Goal: Register for event/course: Register for event/course

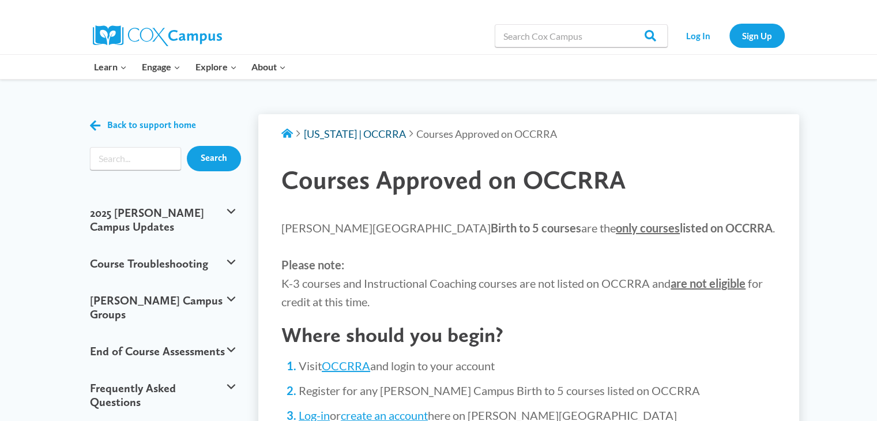
click at [370, 133] on span "[US_STATE] | OCCRRA" at bounding box center [355, 133] width 102 height 13
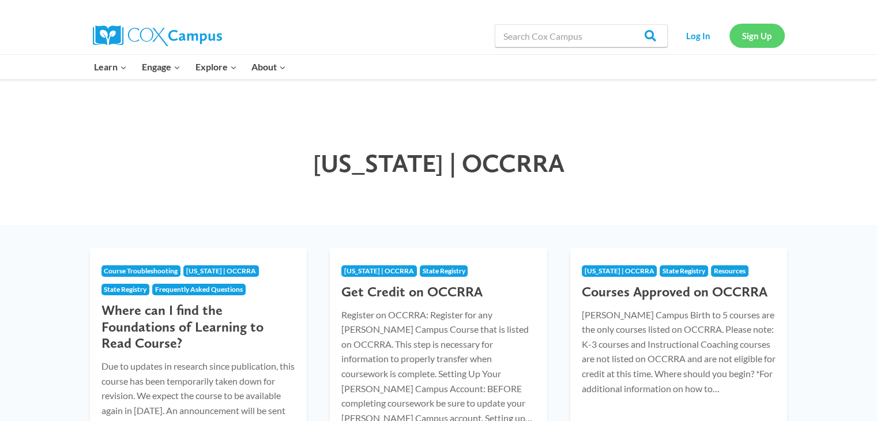
click at [750, 35] on link "Sign Up" at bounding box center [756, 36] width 55 height 24
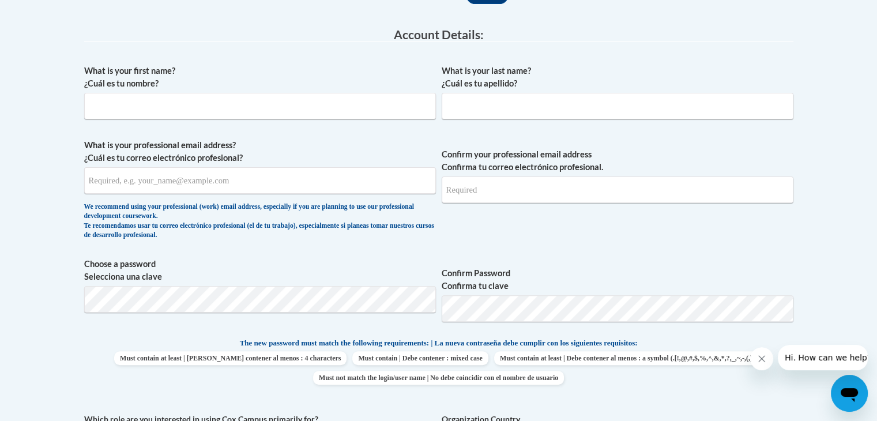
scroll to position [295, 0]
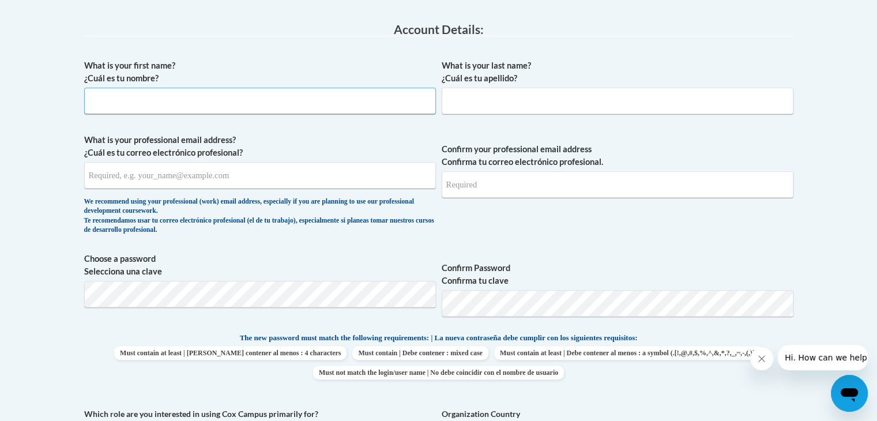
click at [353, 109] on input "What is your first name? ¿Cuál es tu nombre?" at bounding box center [260, 101] width 352 height 27
type input "Nitoriya"
click at [568, 97] on input "What is your last name? ¿Cuál es tu apellido?" at bounding box center [618, 101] width 352 height 27
type input "Goff"
click at [346, 183] on input "What is your professional email address? ¿Cuál es tu correo electrónico profesi…" at bounding box center [260, 175] width 352 height 27
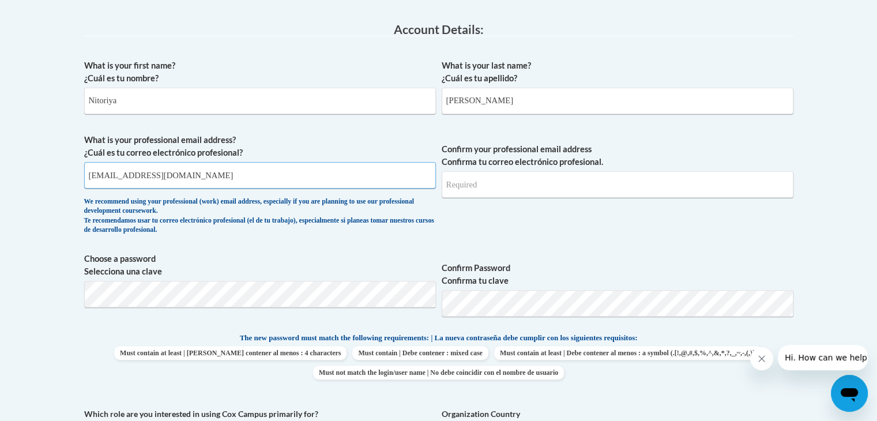
click at [346, 183] on input "coloroflovechildcare@gmail.com" at bounding box center [260, 175] width 352 height 27
type input "coloroflovechildcare@gmail.com"
click at [484, 193] on input "Confirm your professional email address Confirma tu correo electrónico profesio…" at bounding box center [618, 184] width 352 height 27
type input "coloroflovechildcare@gmail.com"
click at [288, 240] on div "What is your first name? ¿Cuál es tu nombre? Nitoriya What is your last name? ¿…" at bounding box center [438, 317] width 709 height 526
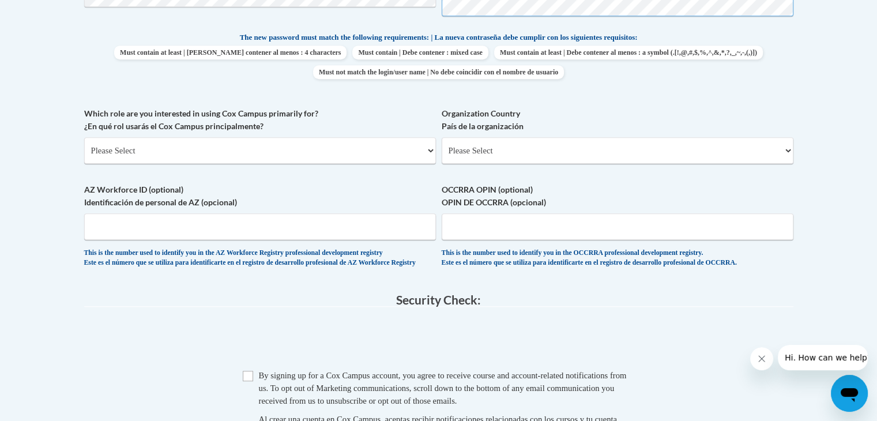
scroll to position [624, 0]
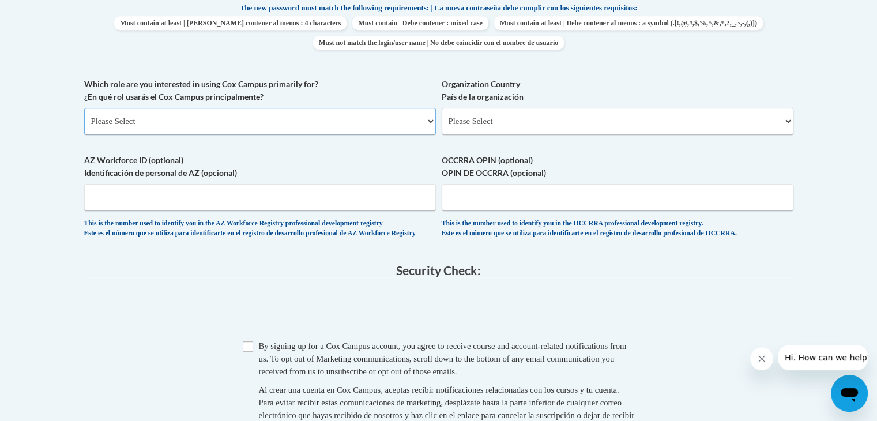
click at [199, 125] on select "Please Select College/University | Colegio/Universidad Community/Nonprofit Part…" at bounding box center [260, 121] width 352 height 27
select select "fbf2d438-af2f-41f8-98f1-81c410e29de3"
click at [84, 108] on select "Please Select College/University | Colegio/Universidad Community/Nonprofit Part…" at bounding box center [260, 121] width 352 height 27
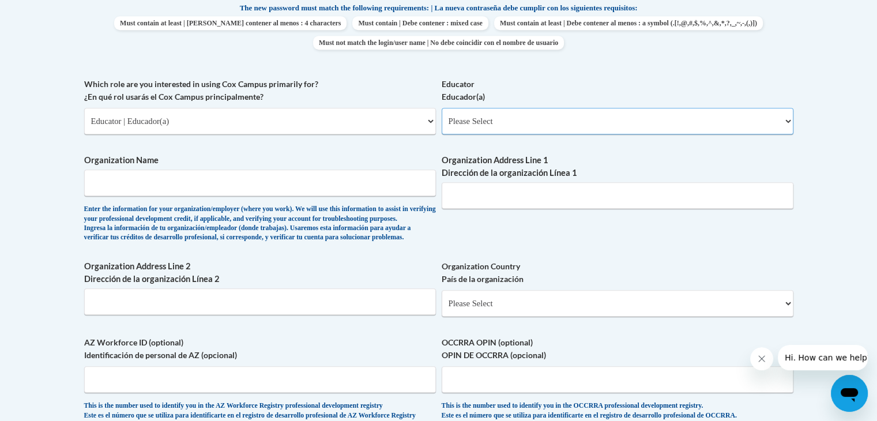
click at [483, 114] on select "Please Select Early Learning/Daycare Teacher/Family Home Care Provider | Maestr…" at bounding box center [618, 121] width 352 height 27
select select "5e2af403-4f2c-4e49-a02f-103e55d7b75b"
click at [442, 108] on select "Please Select Early Learning/Daycare Teacher/Family Home Care Provider | Maestr…" at bounding box center [618, 121] width 352 height 27
click at [337, 191] on input "Organization Name" at bounding box center [260, 182] width 352 height 27
click at [337, 191] on input "Color of Love Childcare Place llc" at bounding box center [260, 182] width 352 height 27
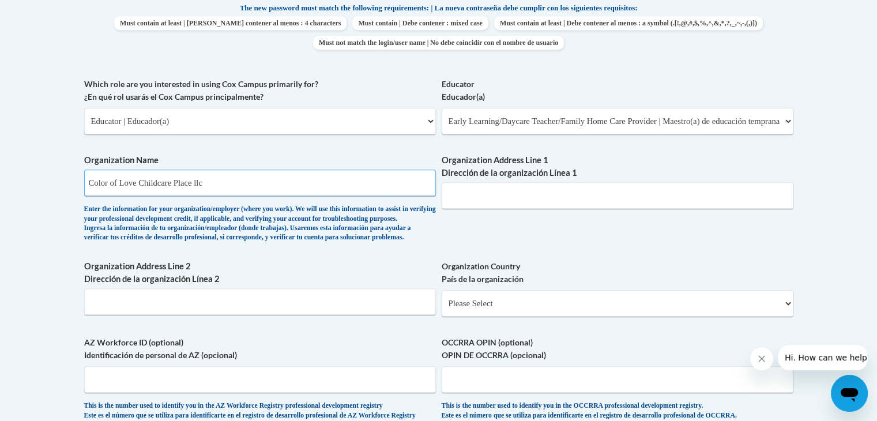
type input "Color of Love Childcare Place llc"
click at [514, 204] on input "Organization Address Line 1 Dirección de la organización Línea 1" at bounding box center [618, 195] width 352 height 27
click at [514, 204] on input "6158 Northgap Dr Columbus, Ohio 43229" at bounding box center [618, 195] width 352 height 27
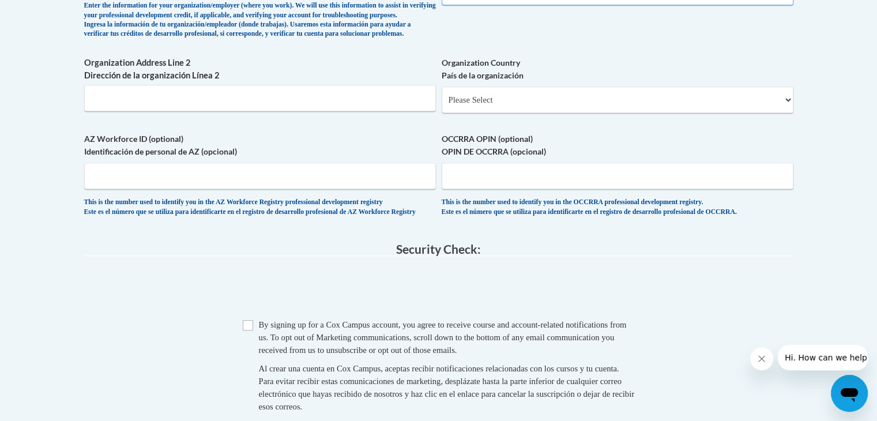
scroll to position [850, 0]
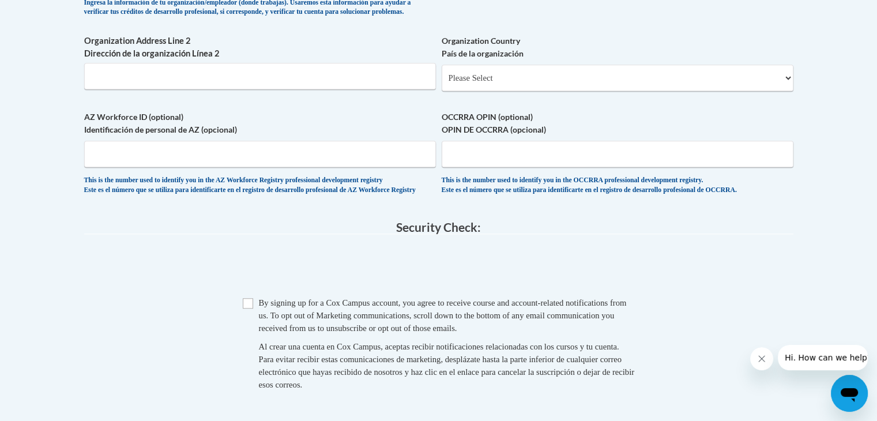
type input "6158 Northgap Dr Columbus, Ohio 43229"
click at [525, 91] on select "Please Select United States | Estados Unidos Outside of the United States | Fue…" at bounding box center [618, 78] width 352 height 27
select select "ad49bcad-a171-4b2e-b99c-48b446064914"
click at [442, 83] on select "Please Select United States | Estados Unidos Outside of the United States | Fue…" at bounding box center [618, 78] width 352 height 27
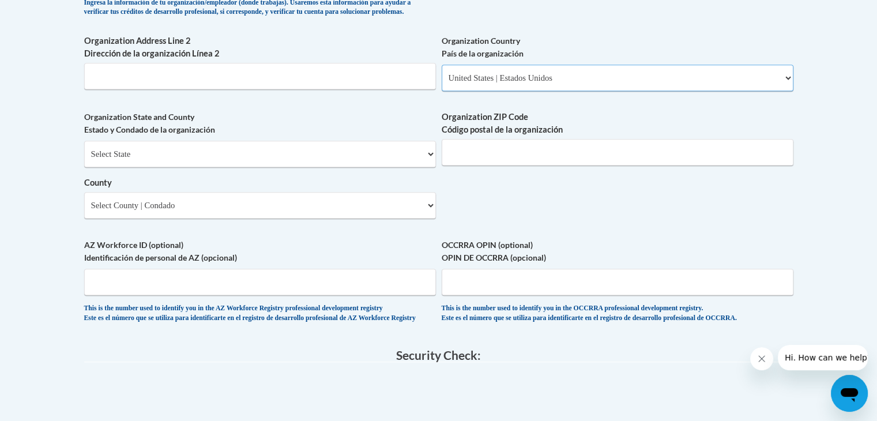
select select
click at [533, 295] on input "OCCRRA OPIN (optional) OPIN DE OCCRRA (opcional)" at bounding box center [618, 282] width 352 height 27
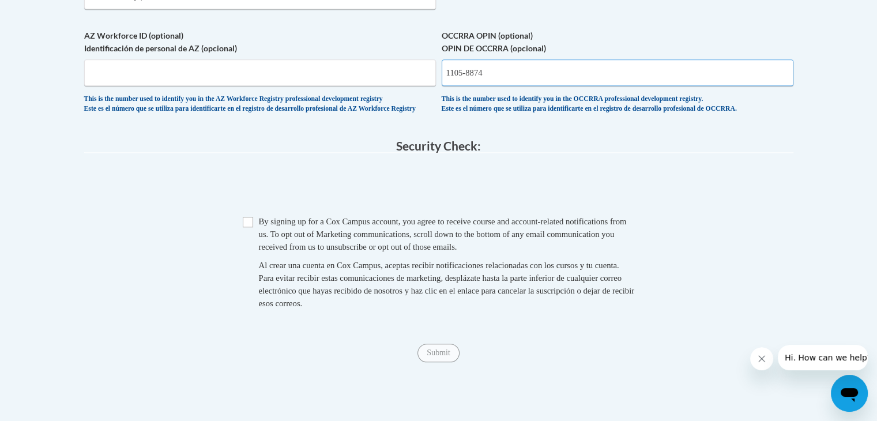
scroll to position [1057, 0]
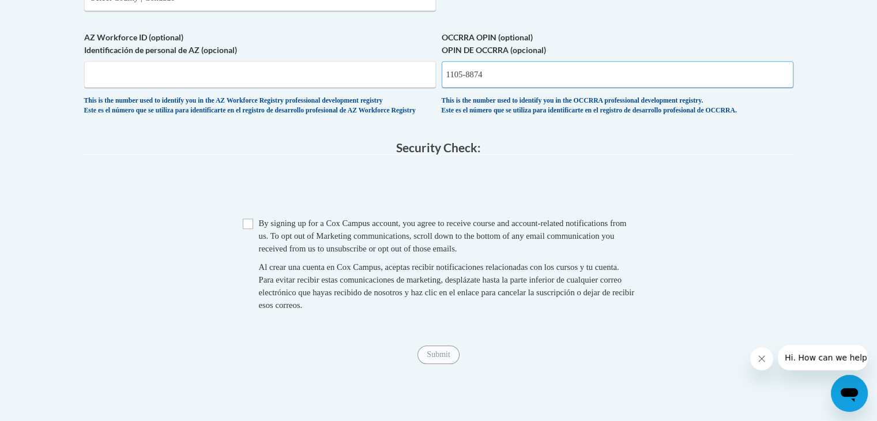
type input "1105-8874"
click at [248, 229] on input "Checkbox" at bounding box center [248, 223] width 10 height 10
checkbox input "true"
click at [441, 364] on input "Submit" at bounding box center [438, 354] width 42 height 18
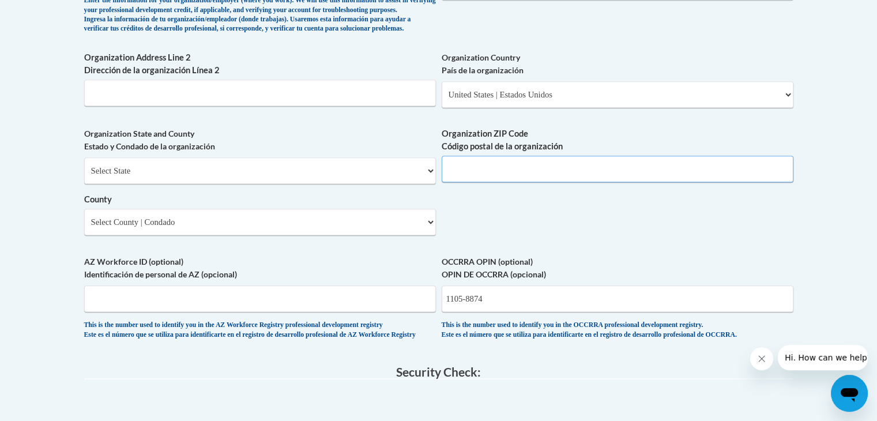
scroll to position [821, 0]
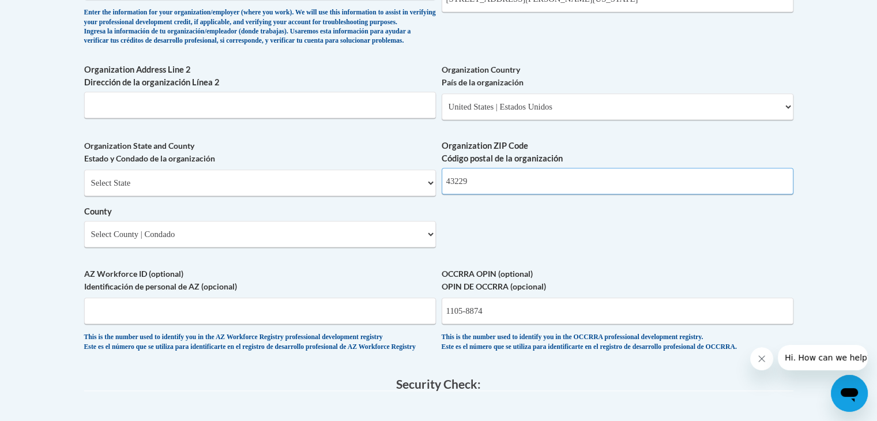
type input "43229"
click at [396, 196] on select "Select State Alabama Alaska Arizona Arkansas California Colorado Connecticut De…" at bounding box center [260, 182] width 352 height 27
select select "Ohio"
click at [84, 188] on select "Select State Alabama Alaska Arizona Arkansas California Colorado Connecticut De…" at bounding box center [260, 182] width 352 height 27
click at [346, 256] on div "Organization State and County Estado y Condado de la organización Select State …" at bounding box center [260, 198] width 352 height 116
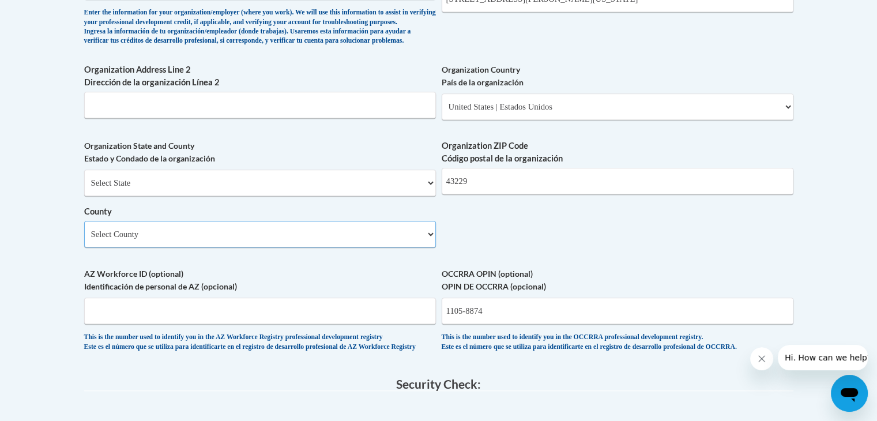
click at [348, 247] on select "Select County Adams Allen Ashland Ashtabula Athens Auglaize Belmont Brown Butle…" at bounding box center [260, 234] width 352 height 27
select select "Franklin"
click at [84, 239] on select "Select County Adams Allen Ashland Ashtabula Athens Auglaize Belmont Brown Butle…" at bounding box center [260, 234] width 352 height 27
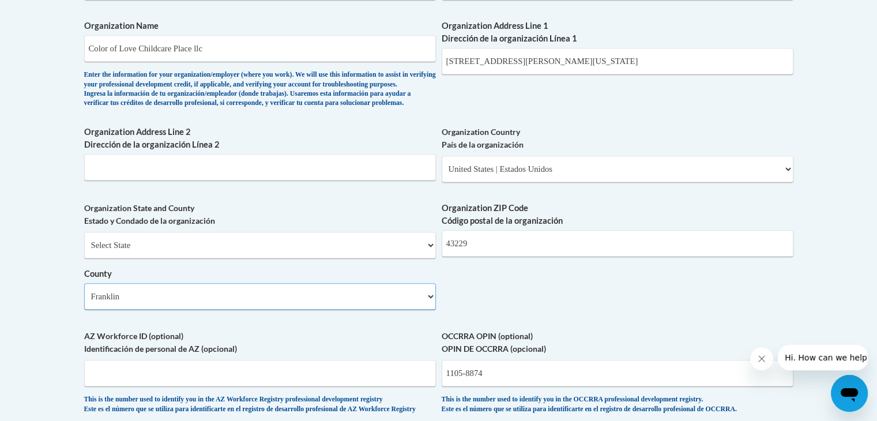
scroll to position [760, 0]
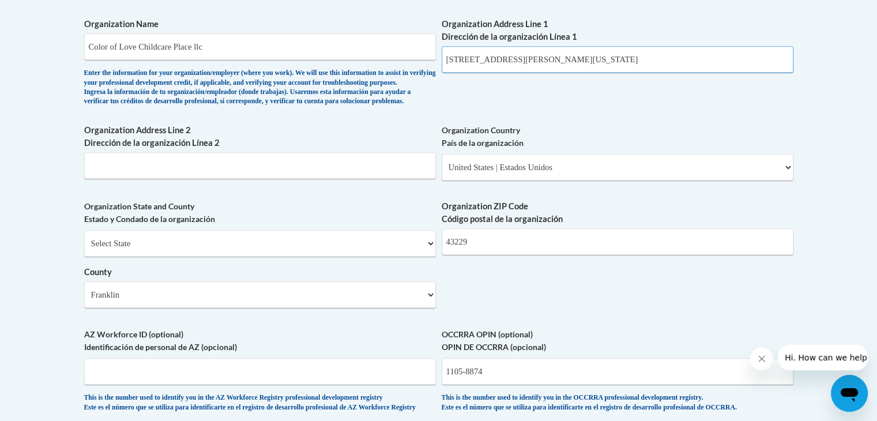
click at [660, 66] on input "6158 Northgap Dr Columbus, Ohio 43229" at bounding box center [618, 59] width 352 height 27
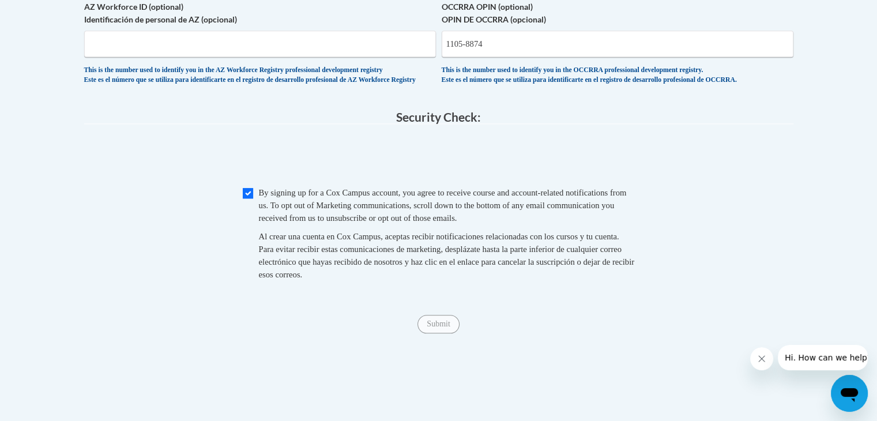
scroll to position [1086, 0]
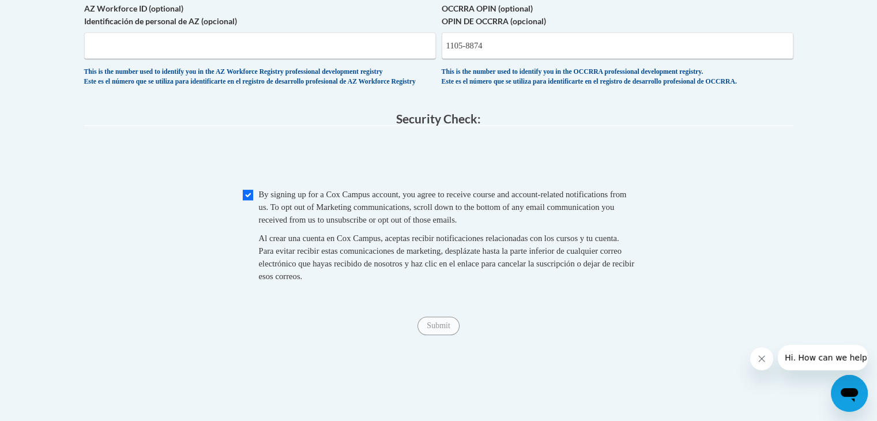
type input "6158 Northgap Dr"
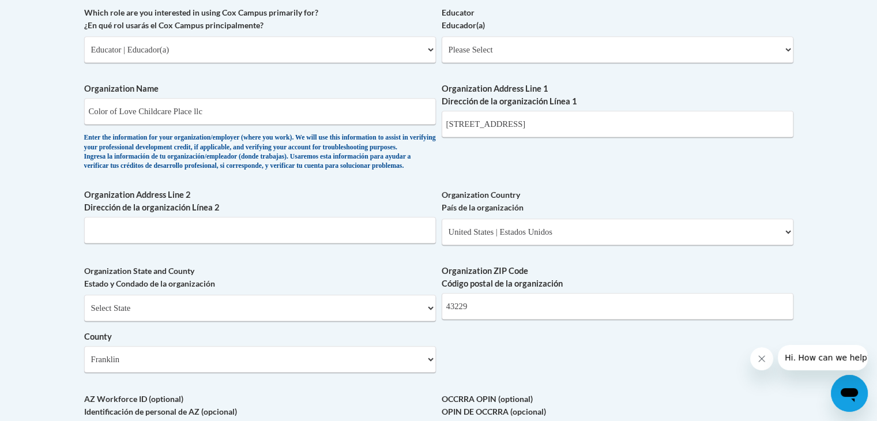
scroll to position [669, 0]
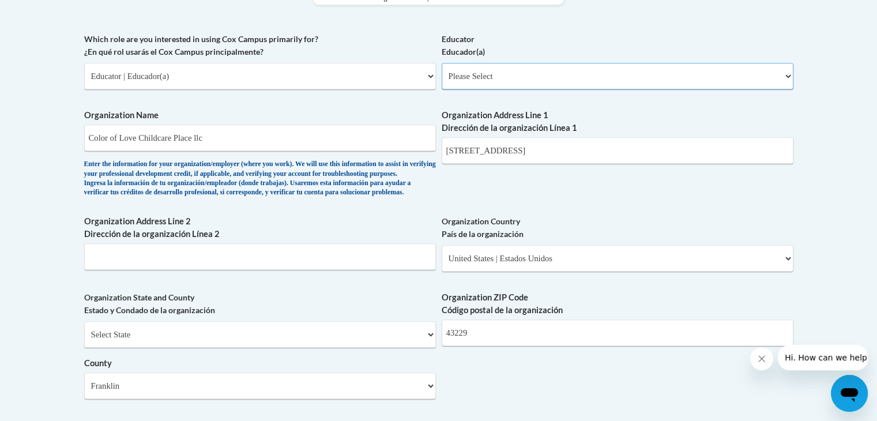
click at [604, 76] on select "Please Select Early Learning/Daycare Teacher/Family Home Care Provider | Maestr…" at bounding box center [618, 76] width 352 height 27
select select "5e2af403-4f2c-4e49-a02f-103e55d7b75b"
click at [442, 63] on select "Please Select Early Learning/Daycare Teacher/Family Home Care Provider | Maestr…" at bounding box center [618, 76] width 352 height 27
select select "null"
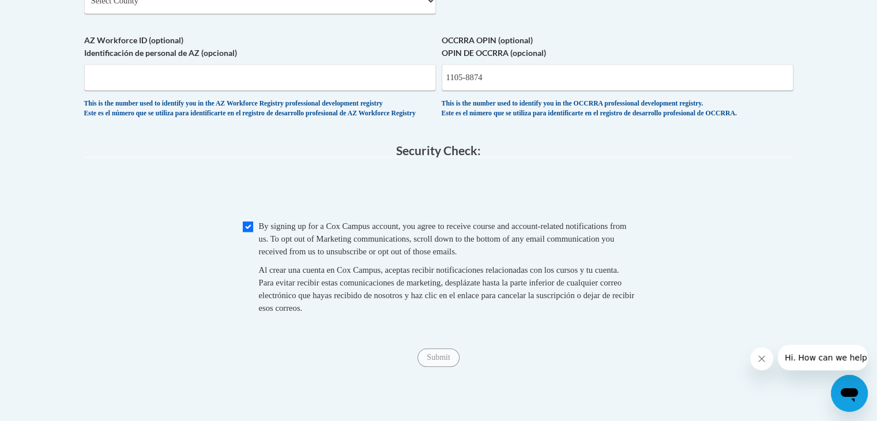
scroll to position [1058, 0]
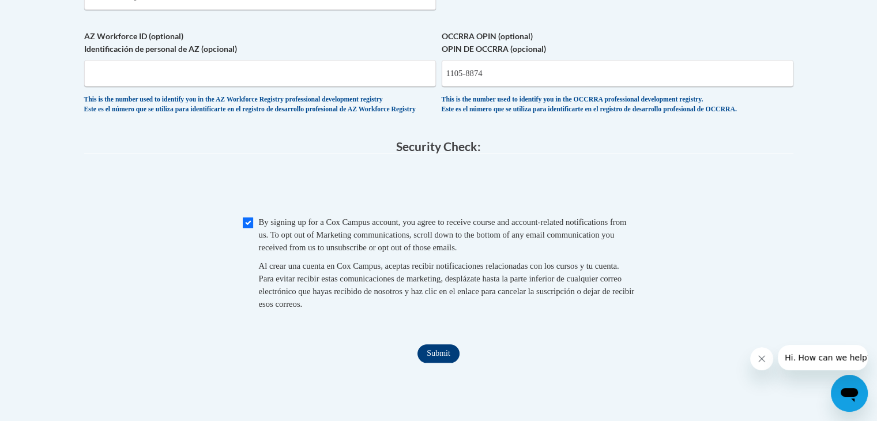
drag, startPoint x: 447, startPoint y: 391, endPoint x: 447, endPoint y: 378, distance: 12.7
click at [447, 363] on input "Submit" at bounding box center [438, 353] width 42 height 18
click at [469, 86] on input "1105-8874" at bounding box center [618, 73] width 352 height 27
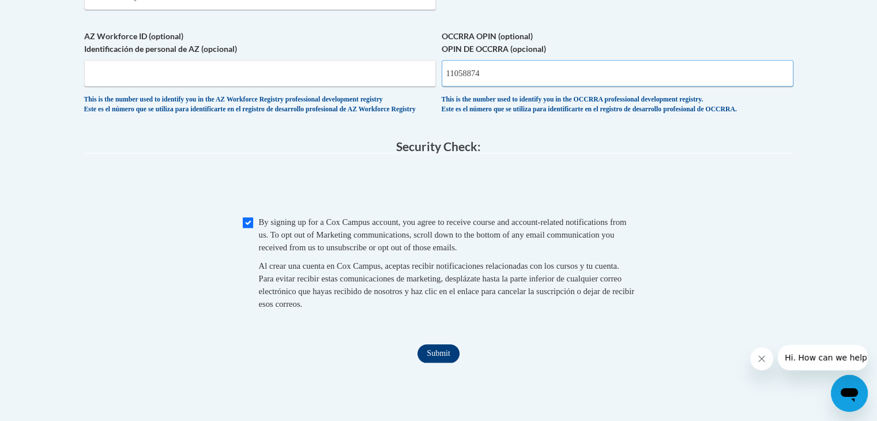
type input "11058874"
click at [442, 363] on input "Submit" at bounding box center [438, 353] width 42 height 18
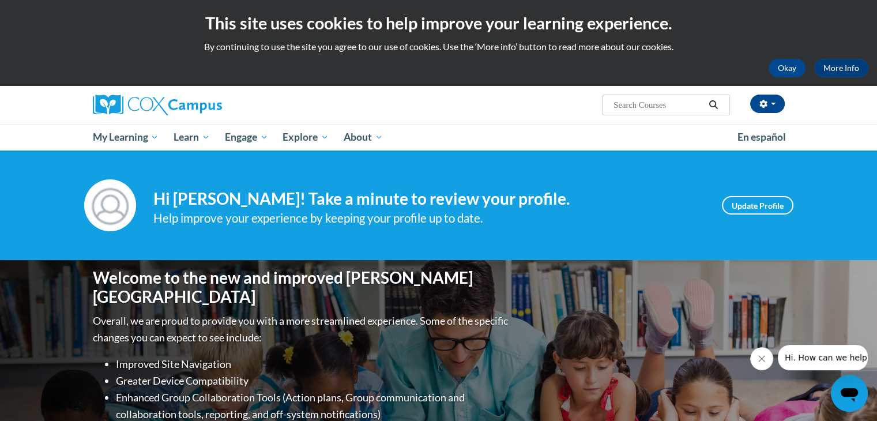
click at [442, 377] on li "Greater Device Compatibility" at bounding box center [313, 380] width 395 height 17
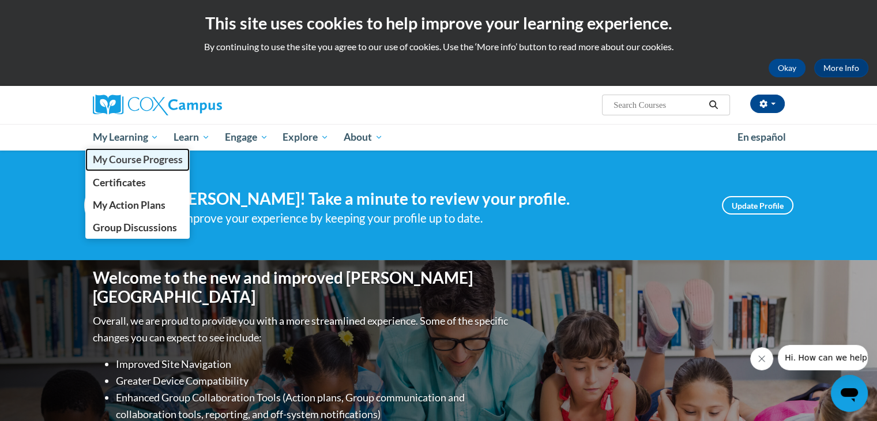
click at [130, 159] on span "My Course Progress" at bounding box center [137, 159] width 90 height 12
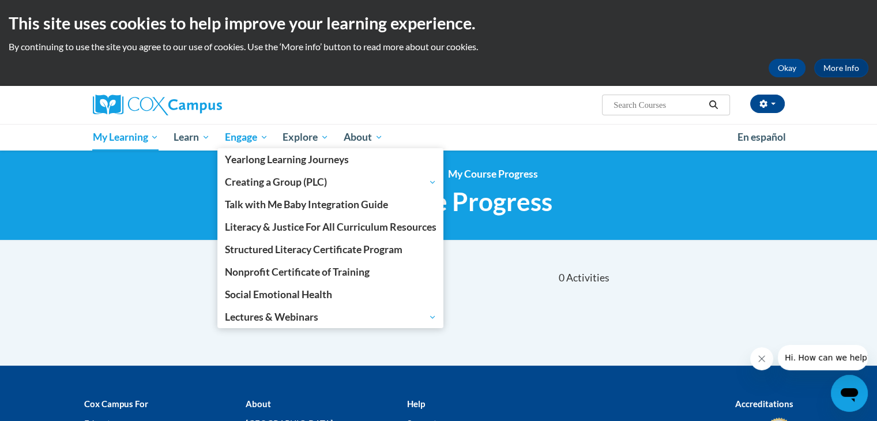
click at [258, 137] on span "Engage" at bounding box center [246, 137] width 43 height 14
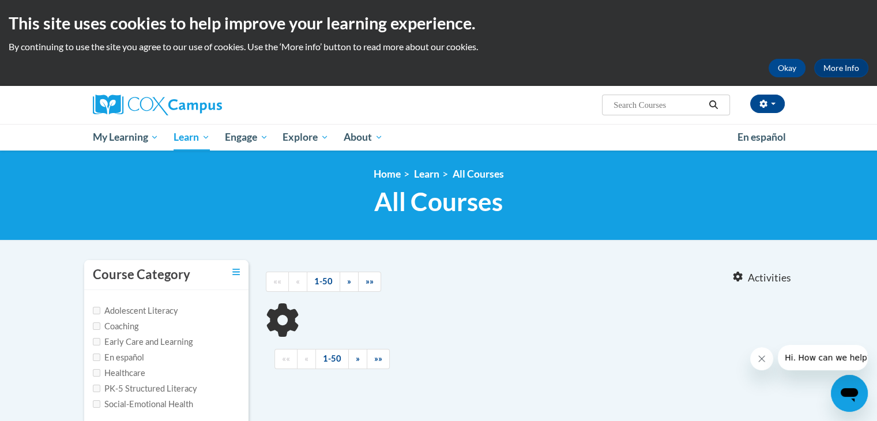
click at [155, 320] on div "Coaching" at bounding box center [166, 326] width 147 height 13
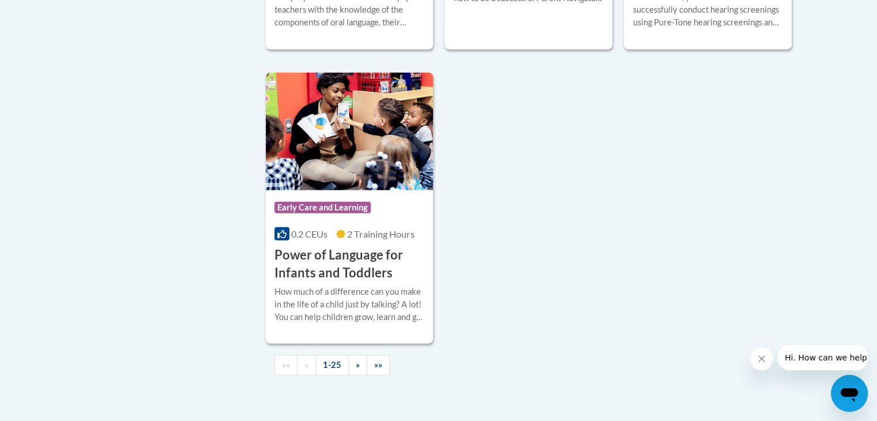
scroll to position [2745, 0]
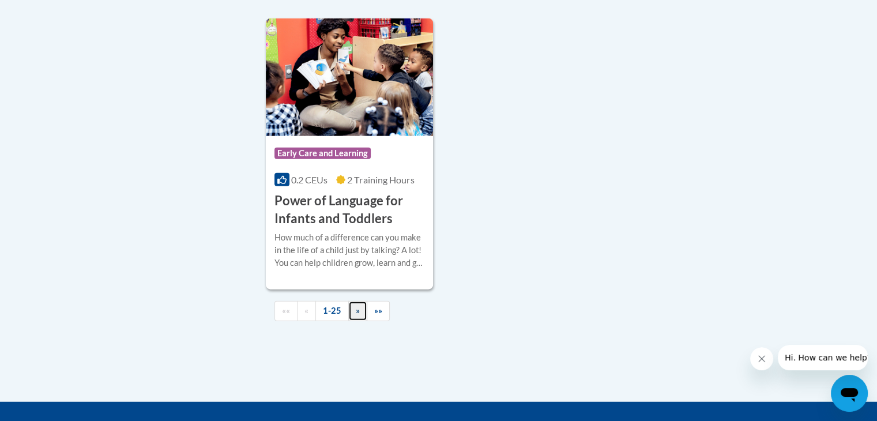
click at [356, 321] on link "»" at bounding box center [357, 311] width 19 height 20
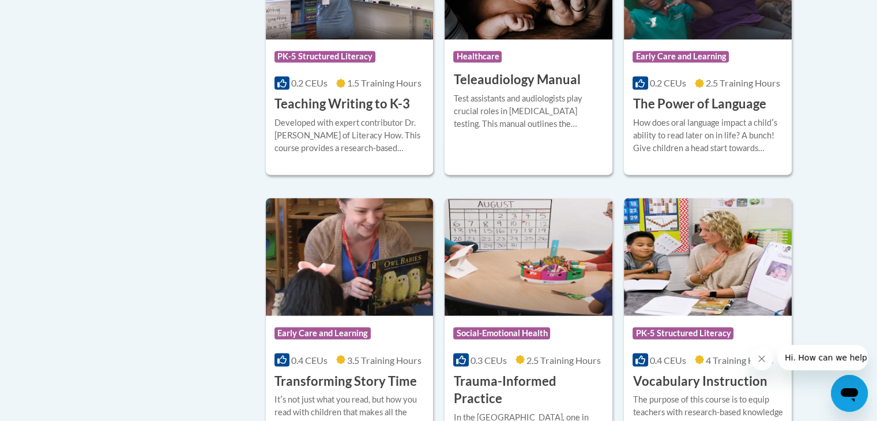
scroll to position [1868, 0]
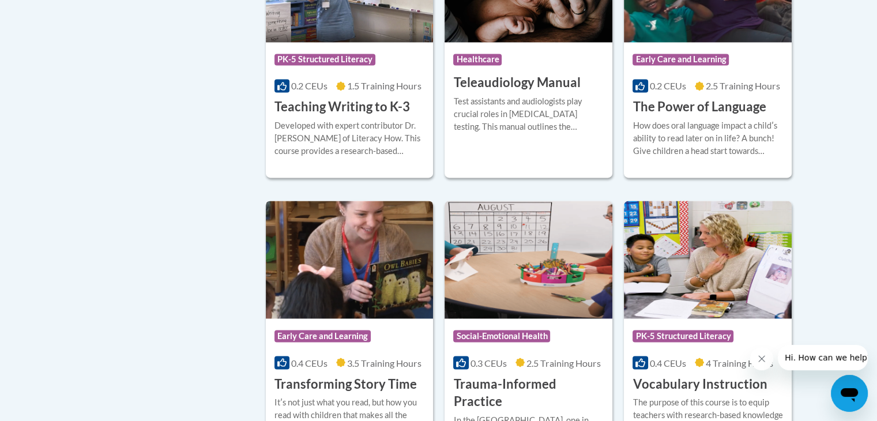
click at [375, 324] on div "Course Category: Early Care and Learning" at bounding box center [349, 337] width 150 height 26
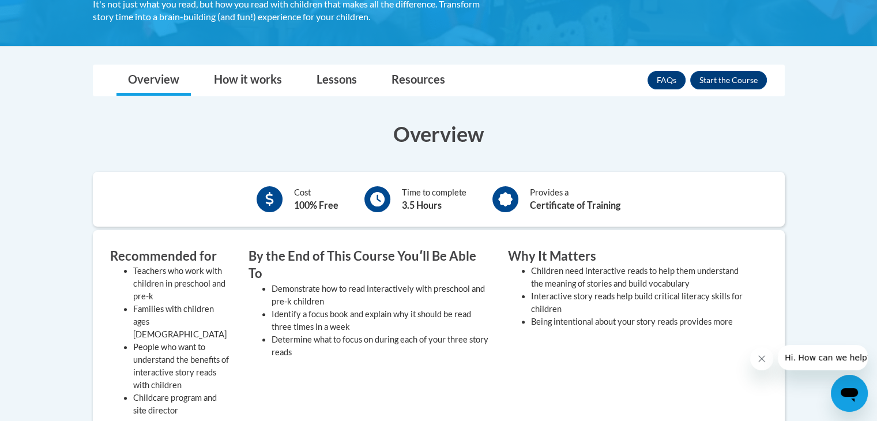
scroll to position [123, 0]
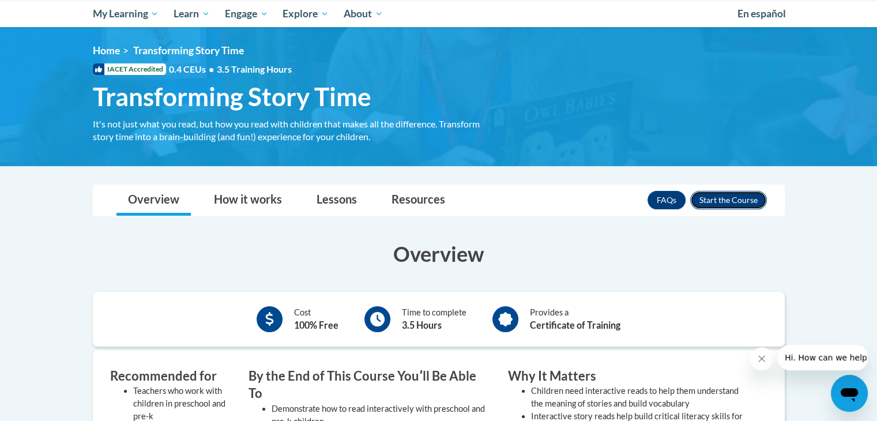
click at [736, 201] on button "Enroll" at bounding box center [728, 200] width 77 height 18
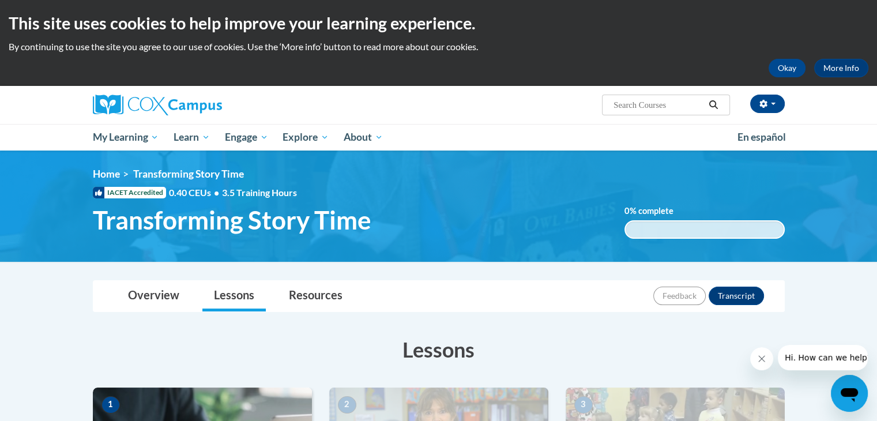
click at [736, 201] on div "<en>My Learning</en><fr>New fr_My Learning</fr><it>New it_My Learning</it><de>N…" at bounding box center [439, 206] width 726 height 77
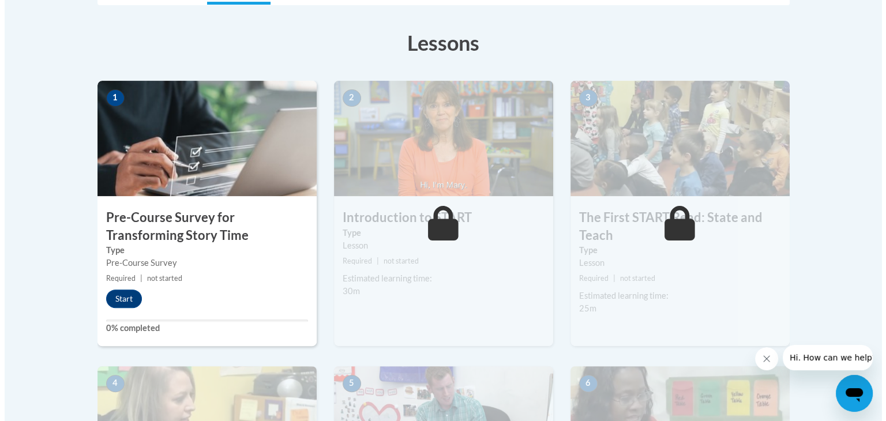
scroll to position [342, 0]
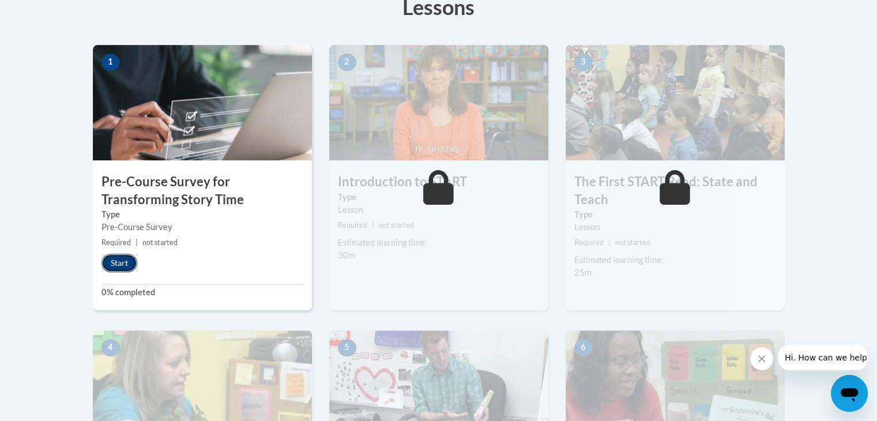
click at [122, 266] on button "Start" at bounding box center [119, 263] width 36 height 18
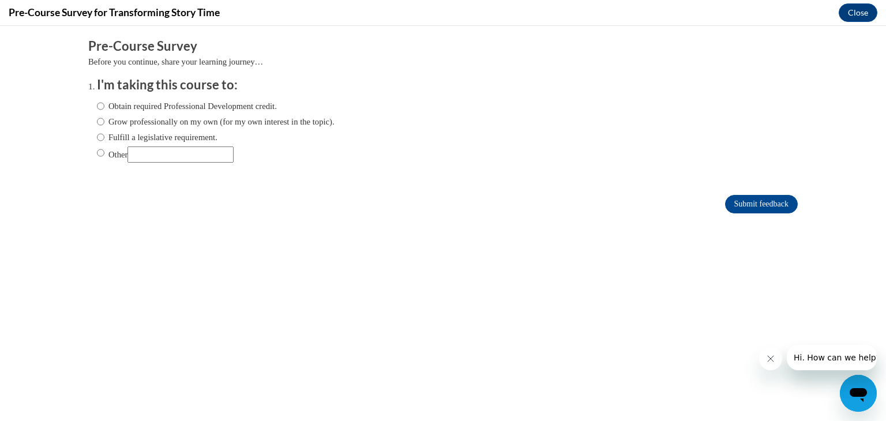
scroll to position [0, 0]
click at [182, 108] on label "Obtain required Professional Development credit." at bounding box center [187, 106] width 180 height 13
click at [104, 108] on input "Obtain required Professional Development credit." at bounding box center [100, 106] width 7 height 13
radio input "true"
click at [725, 198] on input "Submit feedback" at bounding box center [761, 204] width 73 height 18
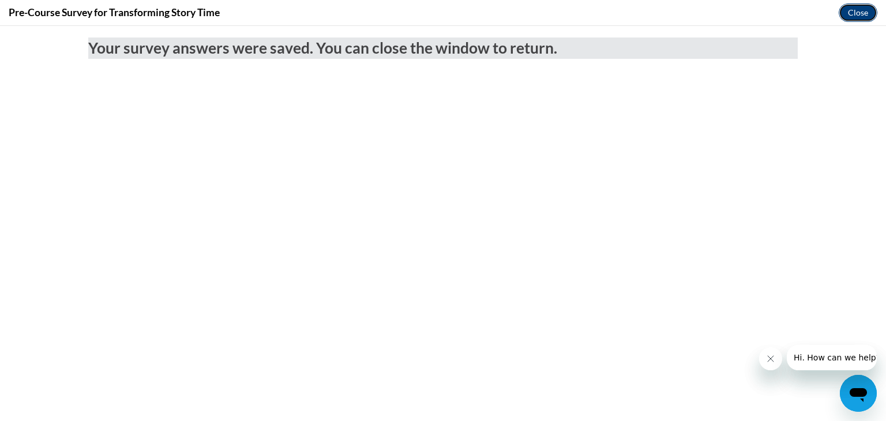
click at [846, 14] on button "Close" at bounding box center [857, 12] width 39 height 18
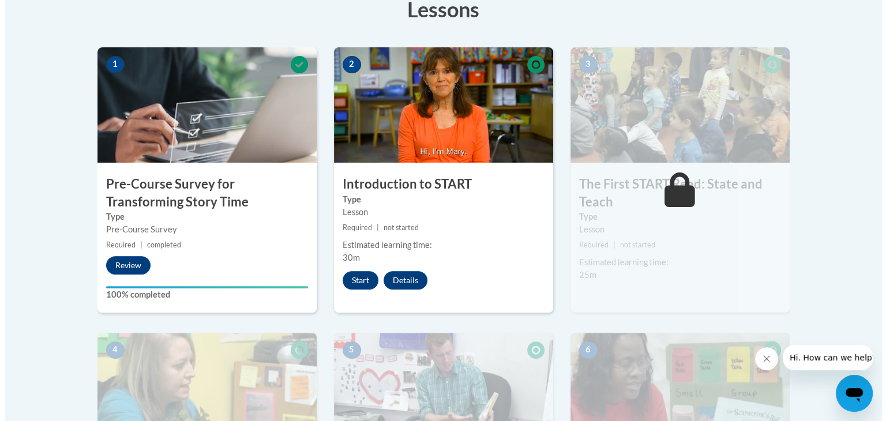
scroll to position [325, 0]
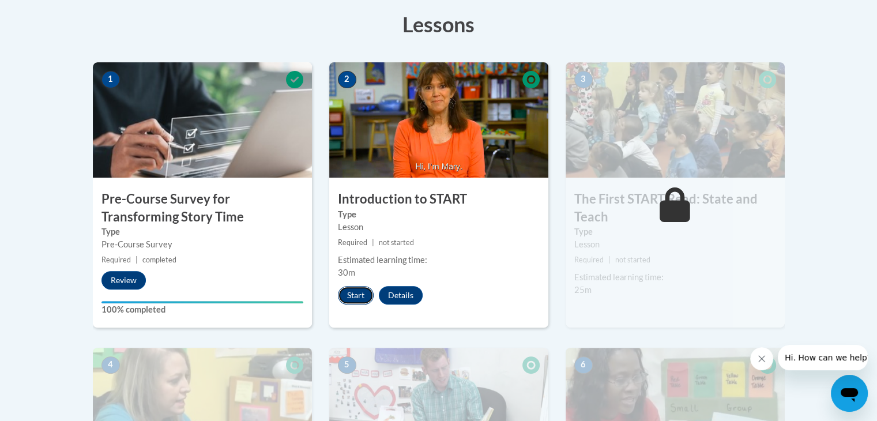
click at [351, 293] on button "Start" at bounding box center [356, 295] width 36 height 18
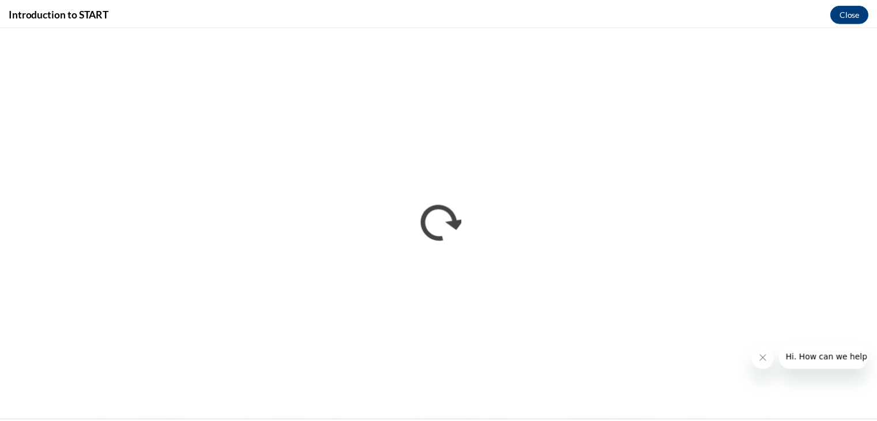
scroll to position [0, 0]
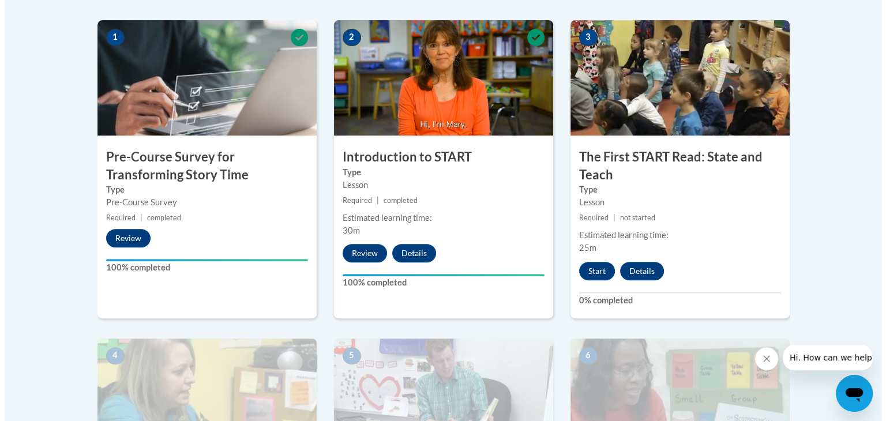
scroll to position [355, 0]
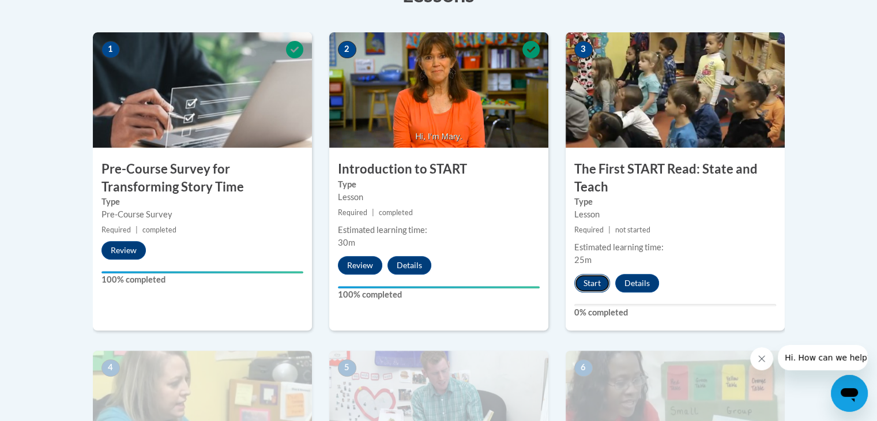
click at [595, 278] on button "Start" at bounding box center [592, 283] width 36 height 18
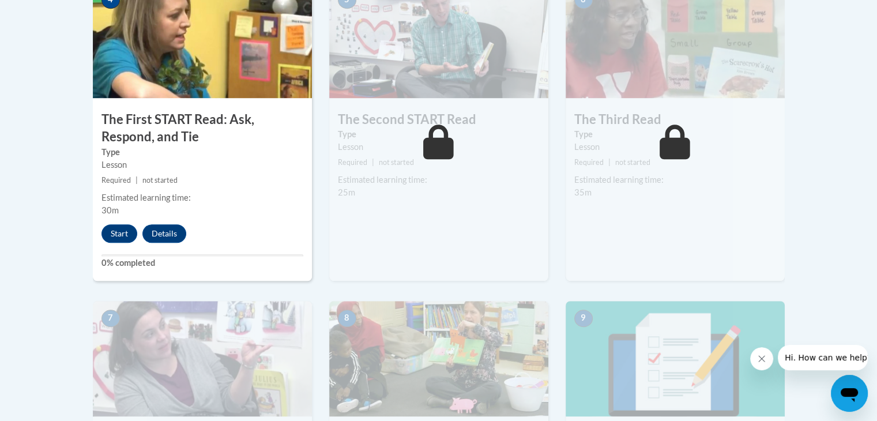
scroll to position [748, 0]
